Goal: Obtain resource: Download file/media

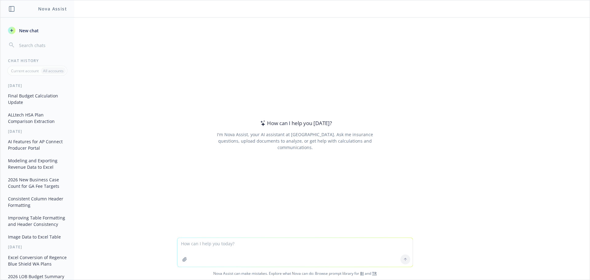
click at [214, 245] on textarea at bounding box center [294, 252] width 235 height 29
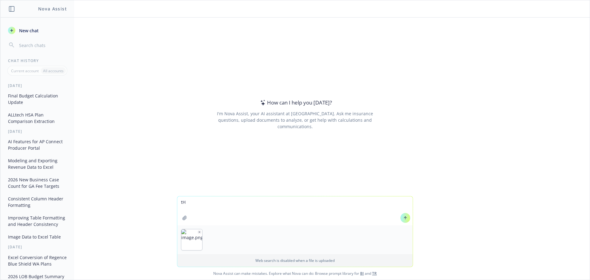
type textarea "t"
type textarea "this table represents 12 months but I need to make it total to 100k for each ro…"
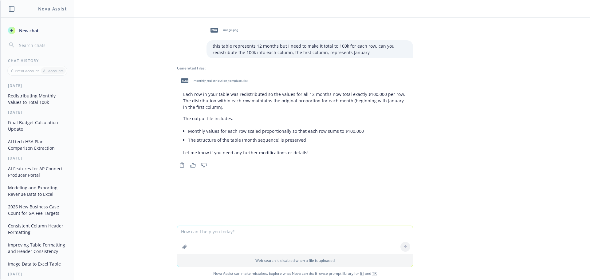
click at [226, 78] on div "xlsx monthly_redistribution_template.xlsx" at bounding box center [213, 80] width 73 height 15
click at [241, 226] on textarea at bounding box center [294, 240] width 235 height 28
click at [253, 232] on textarea at bounding box center [294, 240] width 235 height 28
type textarea "what does the formula do?"
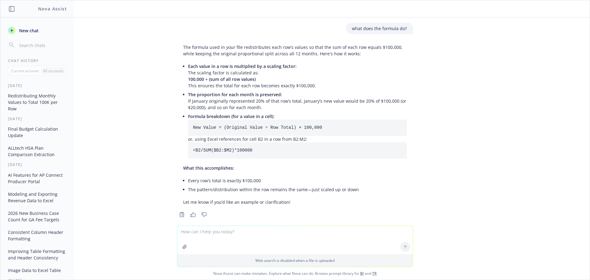
scroll to position [162, 0]
